Goal: Find specific page/section

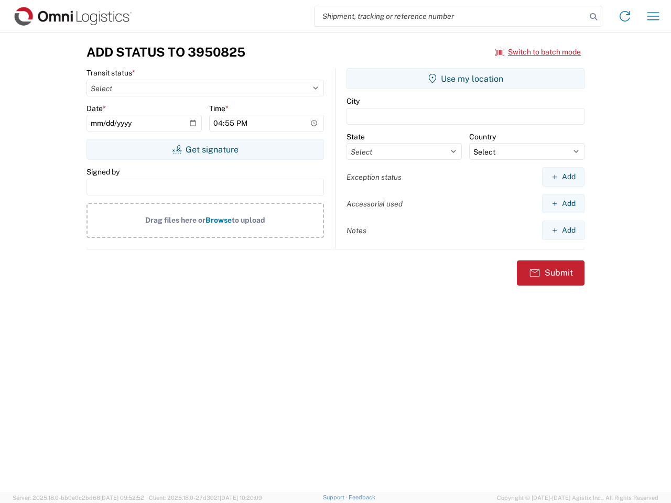
click at [450, 16] on input "search" at bounding box center [449, 16] width 271 height 20
click at [593, 17] on icon at bounding box center [593, 16] width 15 height 15
click at [625, 16] on icon at bounding box center [624, 16] width 17 height 17
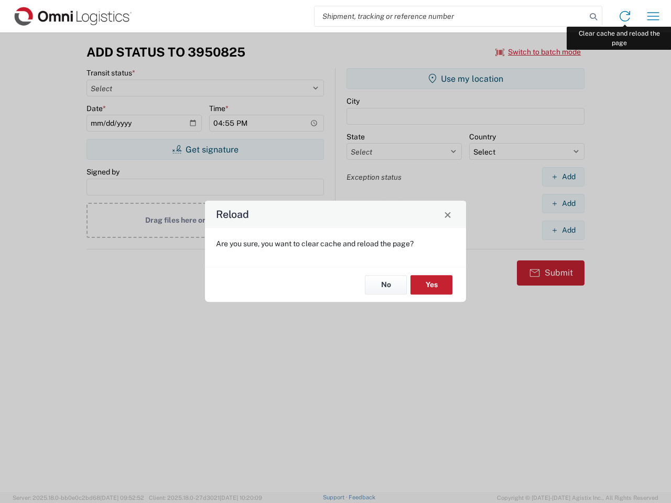
click at [653, 16] on div "Reload Are you sure, you want to clear cache and reload the page? No Yes" at bounding box center [335, 251] width 671 height 503
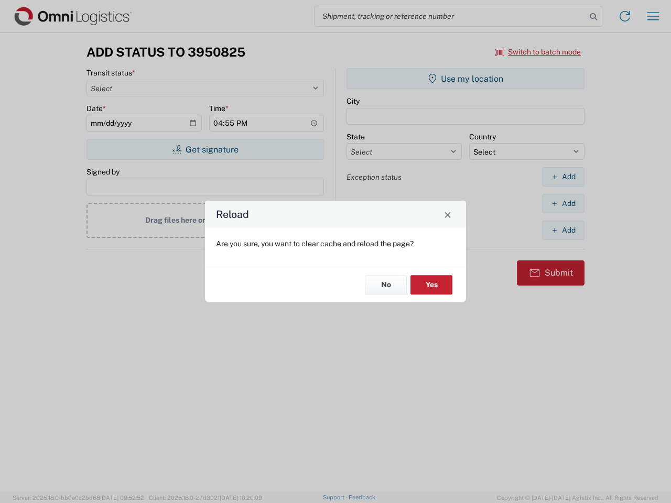
click at [538, 52] on div "Reload Are you sure, you want to clear cache and reload the page? No Yes" at bounding box center [335, 251] width 671 height 503
click at [205, 149] on div "Reload Are you sure, you want to clear cache and reload the page? No Yes" at bounding box center [335, 251] width 671 height 503
click at [465, 79] on div "Reload Are you sure, you want to clear cache and reload the page? No Yes" at bounding box center [335, 251] width 671 height 503
click at [563, 177] on div "Reload Are you sure, you want to clear cache and reload the page? No Yes" at bounding box center [335, 251] width 671 height 503
click at [563, 203] on div "Reload Are you sure, you want to clear cache and reload the page? No Yes" at bounding box center [335, 251] width 671 height 503
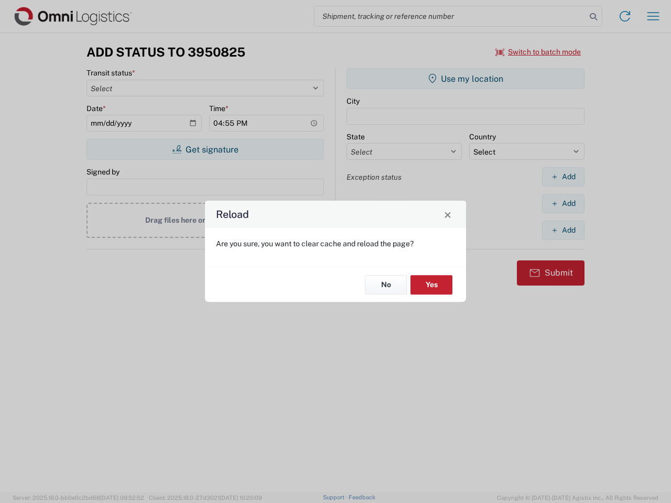
click at [563, 230] on div "Reload Are you sure, you want to clear cache and reload the page? No Yes" at bounding box center [335, 251] width 671 height 503
